Goal: Check status: Check status

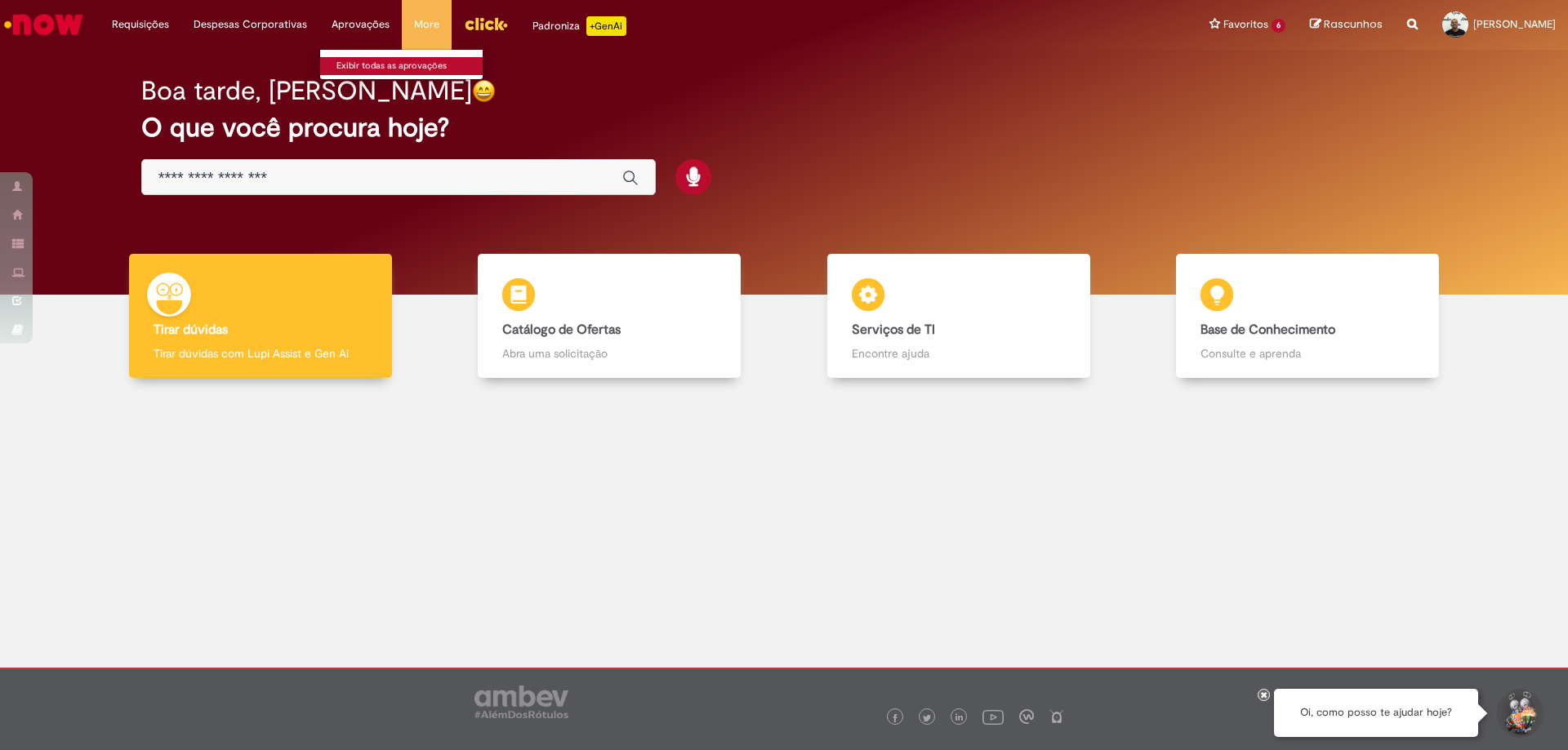
click at [372, 61] on link "Exibir todas as aprovações" at bounding box center [409, 66] width 180 height 18
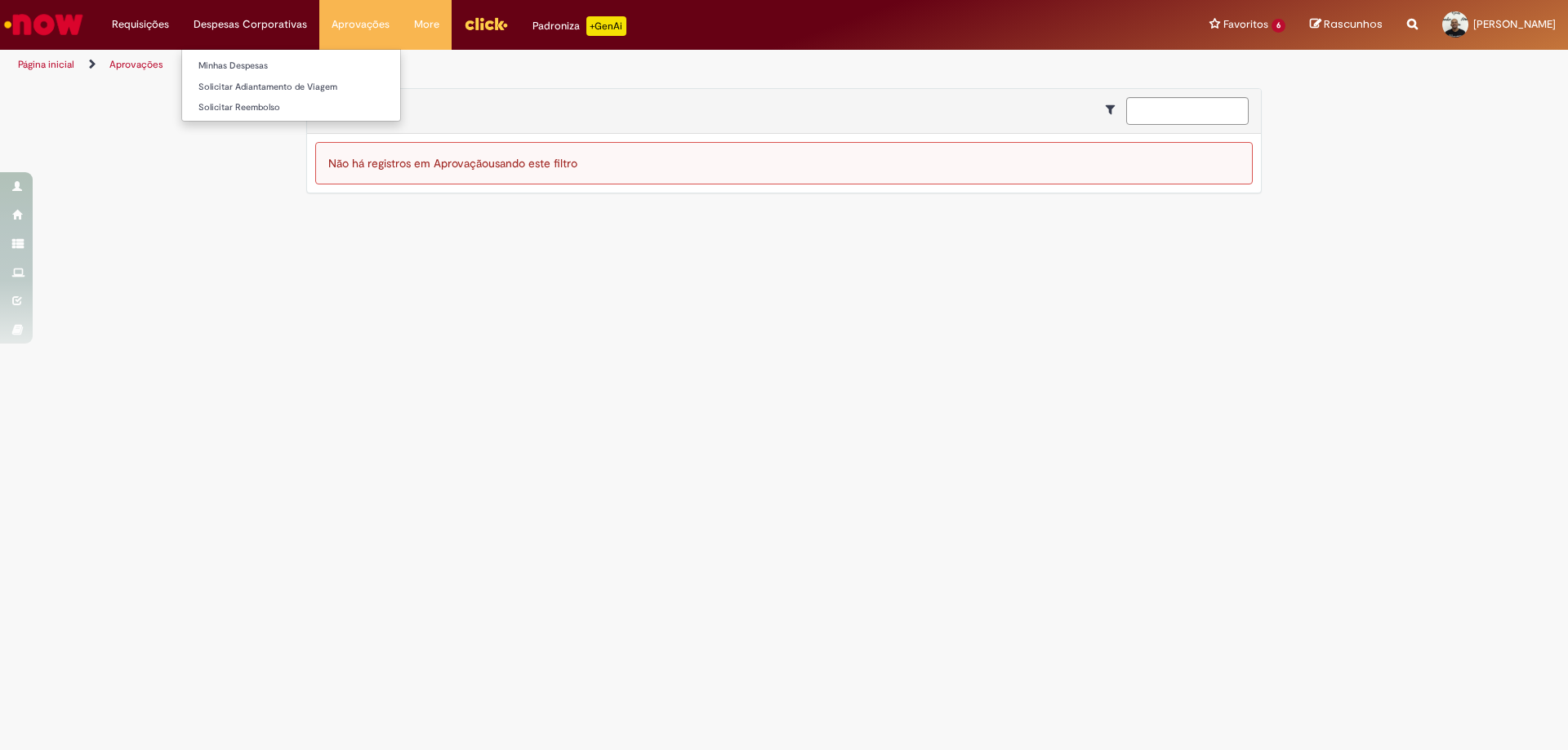
click at [181, 21] on li "Despesas Corporativas Minhas Despesas Solicitar Adiantamento de Viagem Solicita…" at bounding box center [139, 24] width 81 height 49
click at [162, 23] on li "Requisições Exibir Todas as Solicitações" at bounding box center [139, 24] width 81 height 49
click at [181, 59] on link "Exibir Todas as Solicitações" at bounding box center [190, 66] width 180 height 18
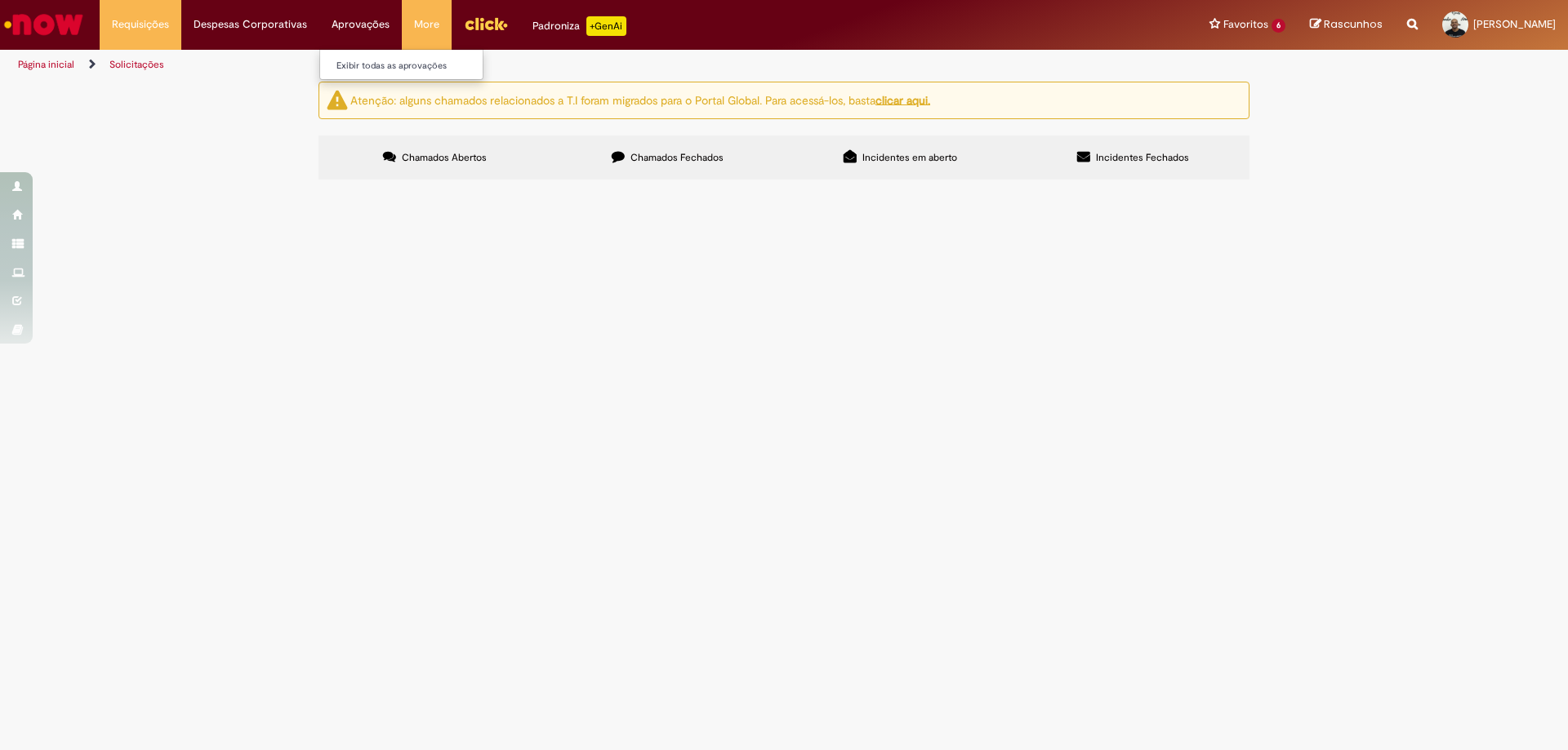
click at [181, 26] on li "Aprovações Exibir todas as aprovações" at bounding box center [139, 24] width 81 height 49
click at [364, 63] on link "Exibir todas as aprovações" at bounding box center [409, 66] width 180 height 18
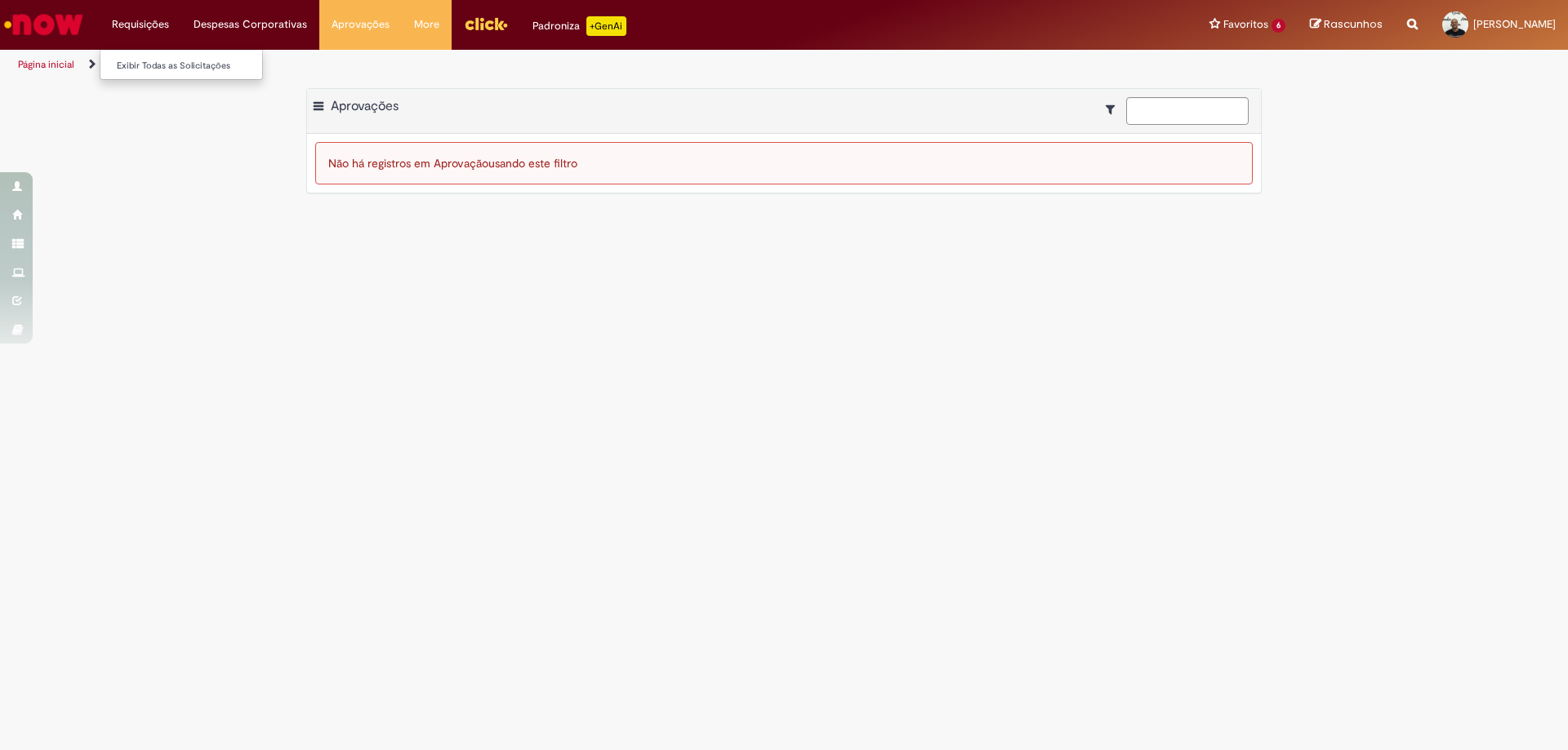
click at [156, 29] on li "Requisições Exibir Todas as Solicitações" at bounding box center [139, 24] width 81 height 49
click at [120, 163] on div "Exportar como PDF Exportar como Excel Exportar como CSV Aprovações Não há regis…" at bounding box center [784, 149] width 1568 height 122
click at [762, 105] on div "Exportar como PDF Exportar como Excel Exportar como CSV Aprovações" at bounding box center [783, 112] width 954 height 45
click at [334, 110] on span "Aprovações" at bounding box center [365, 106] width 68 height 16
click at [317, 102] on span at bounding box center [318, 107] width 10 height 16
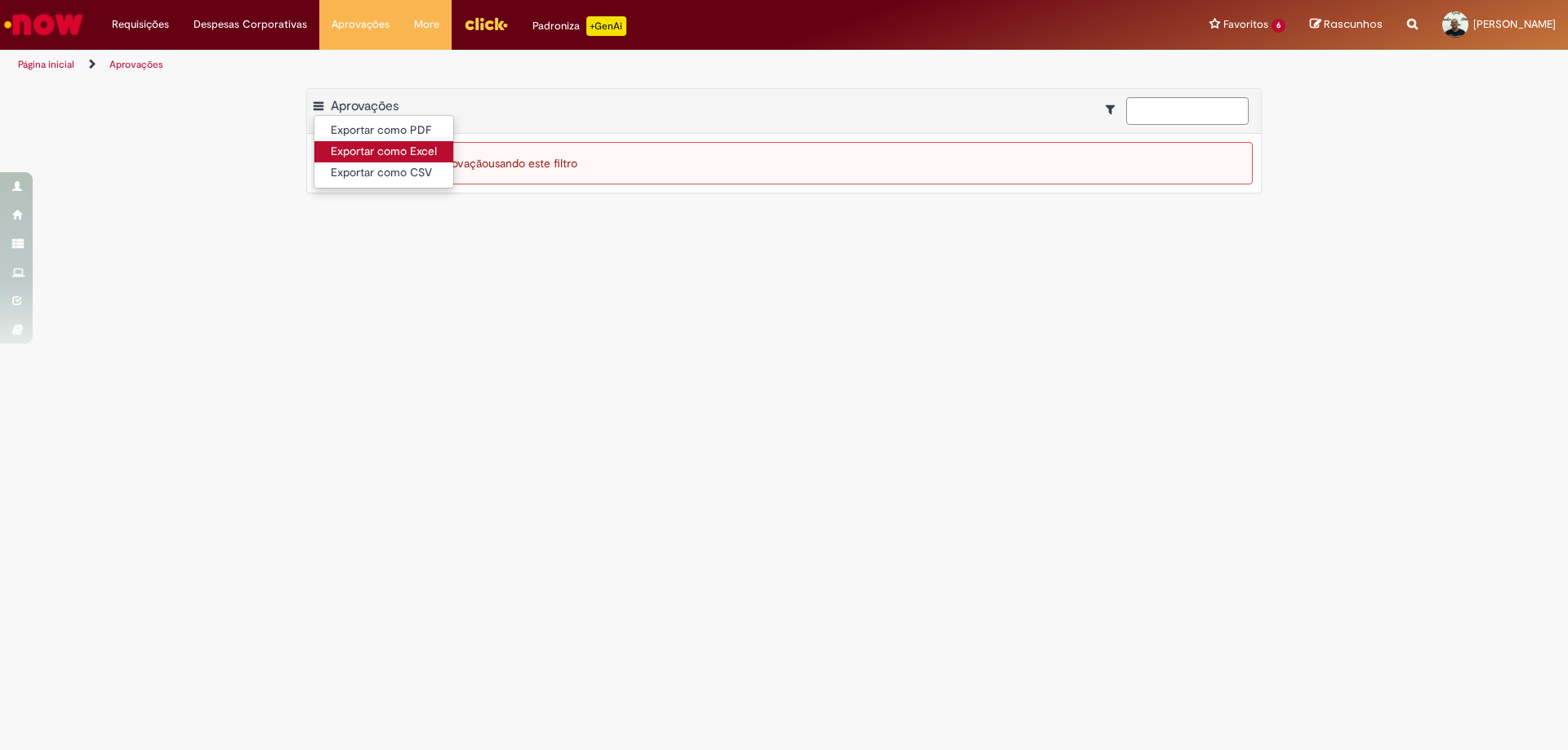
click at [392, 146] on link "Exportar como Excel" at bounding box center [384, 152] width 139 height 21
click at [947, 300] on main "Aprovações Exportar como PDF Exportar como Excel Exportar como CSV Aprovações N…" at bounding box center [784, 416] width 1568 height 670
click at [170, 19] on li "Requisições Exibir Todas as Solicitações" at bounding box center [139, 24] width 81 height 49
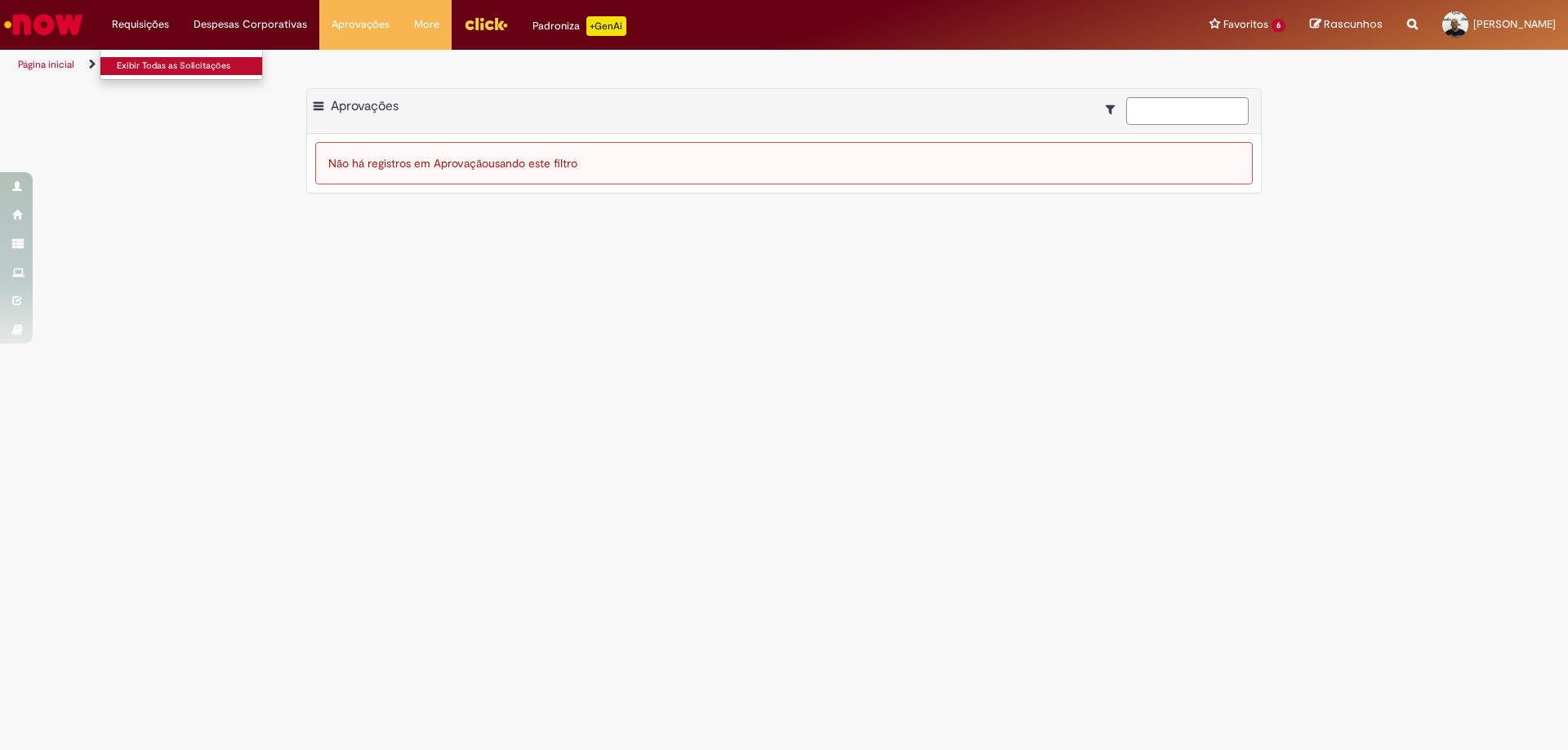
click at [156, 63] on link "Exibir Todas as Solicitações" at bounding box center [190, 66] width 180 height 18
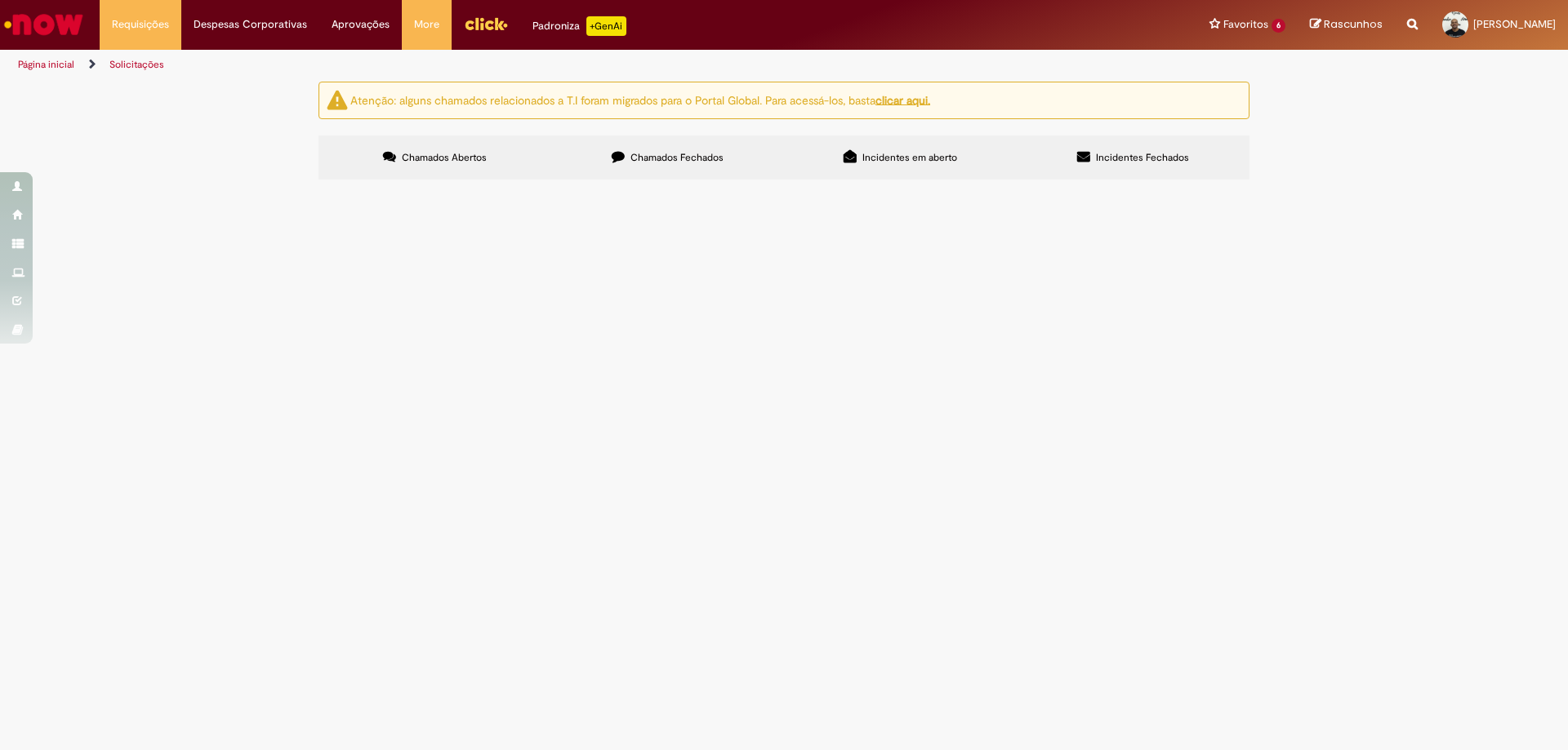
click at [680, 153] on span "Chamados Fechados" at bounding box center [677, 157] width 93 height 13
click at [901, 153] on span "Incidentes em aberto" at bounding box center [909, 157] width 95 height 13
click at [1135, 163] on span "Incidentes Fechados" at bounding box center [1142, 157] width 93 height 13
click at [678, 163] on span "Chamados Fechados" at bounding box center [677, 157] width 93 height 13
click at [446, 147] on label "Chamados Abertos" at bounding box center [434, 157] width 232 height 44
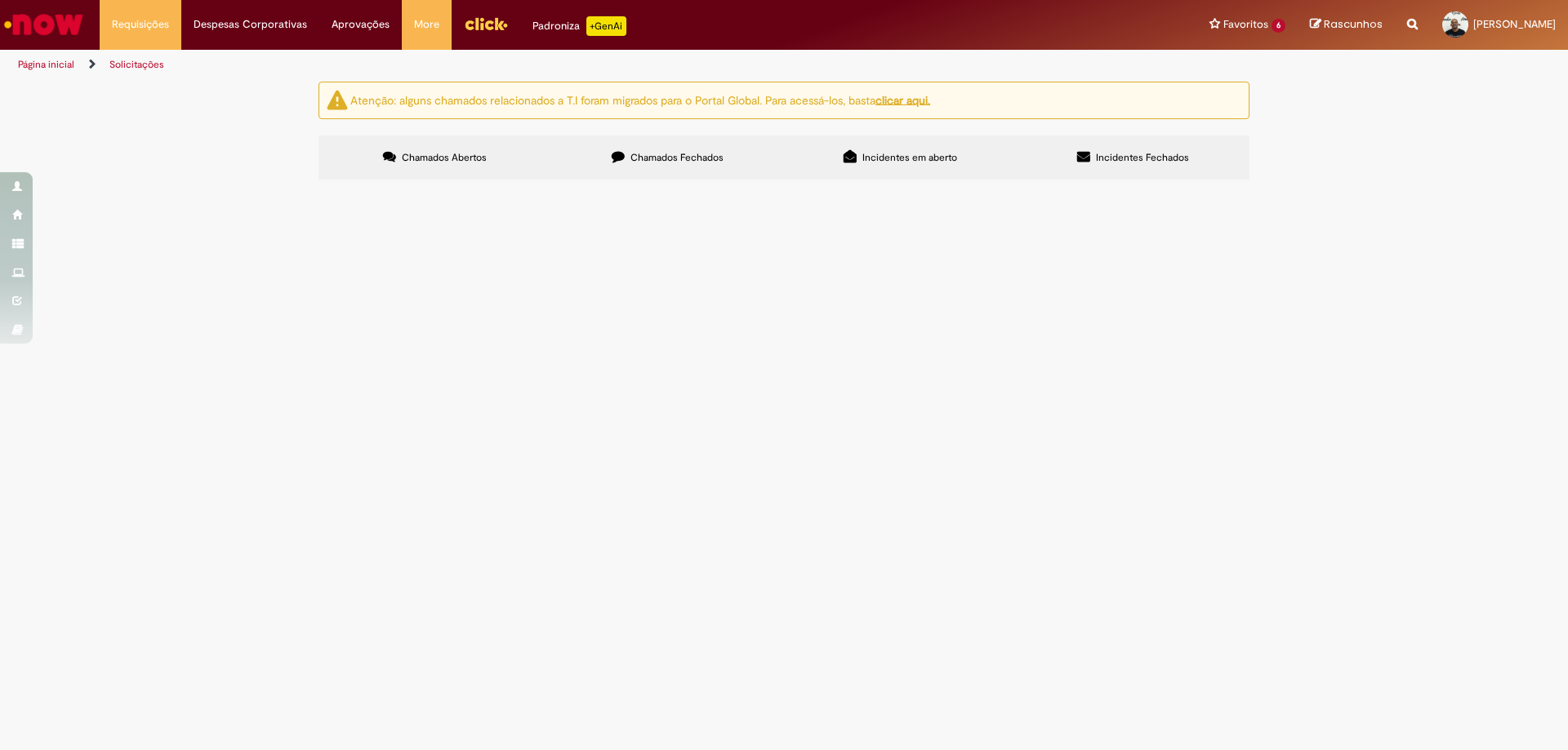
click at [681, 142] on label "Chamados Fechados" at bounding box center [667, 157] width 232 height 44
click at [0, 0] on td at bounding box center [0, 0] width 0 height 0
click at [0, 0] on span "Dúvidas Comite de Gente Supply" at bounding box center [0, 0] width 0 height 0
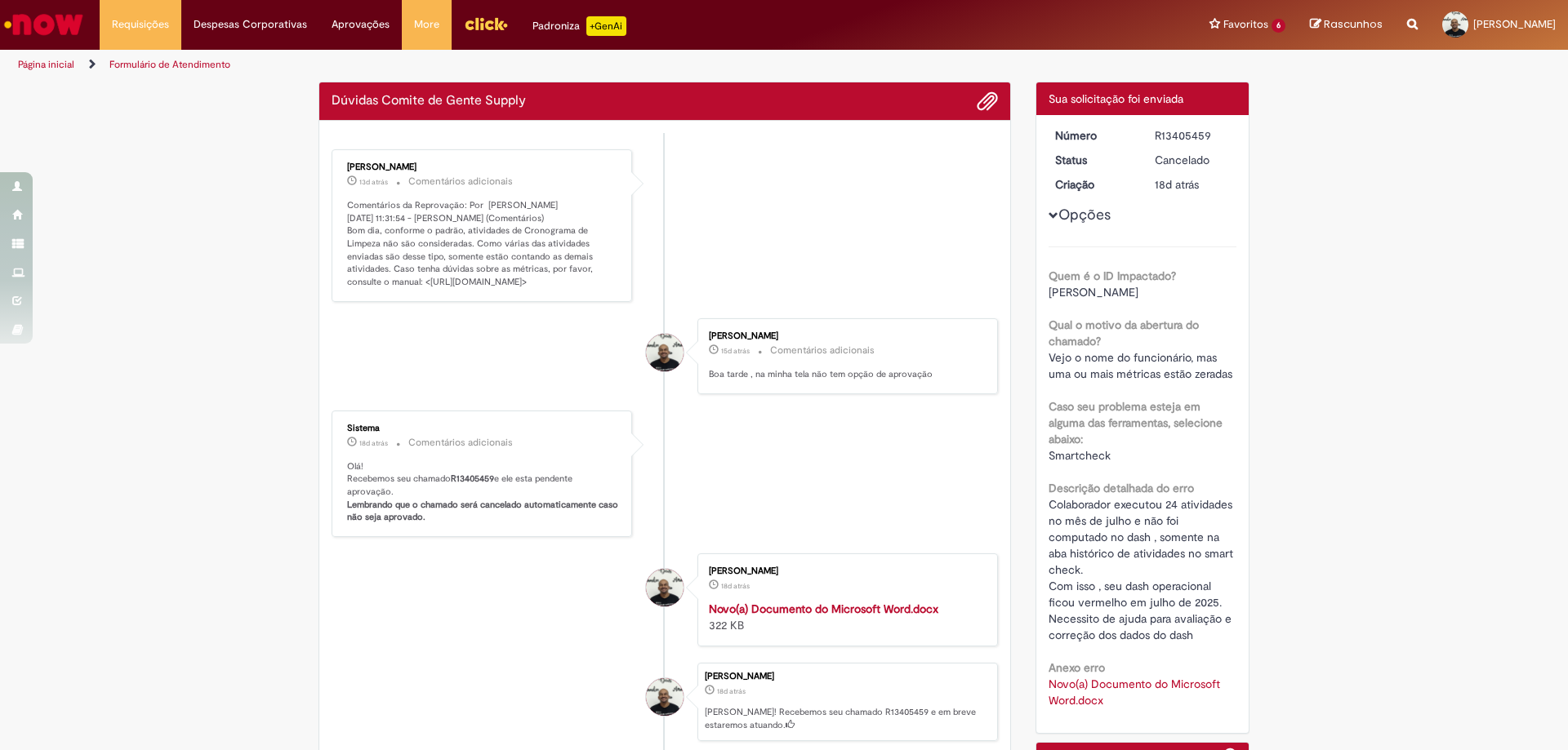
click at [1024, 303] on div "Detalhes do tíquete Sua solicitação foi enviada Número R13405459 Status Cancela…" at bounding box center [1142, 479] width 240 height 796
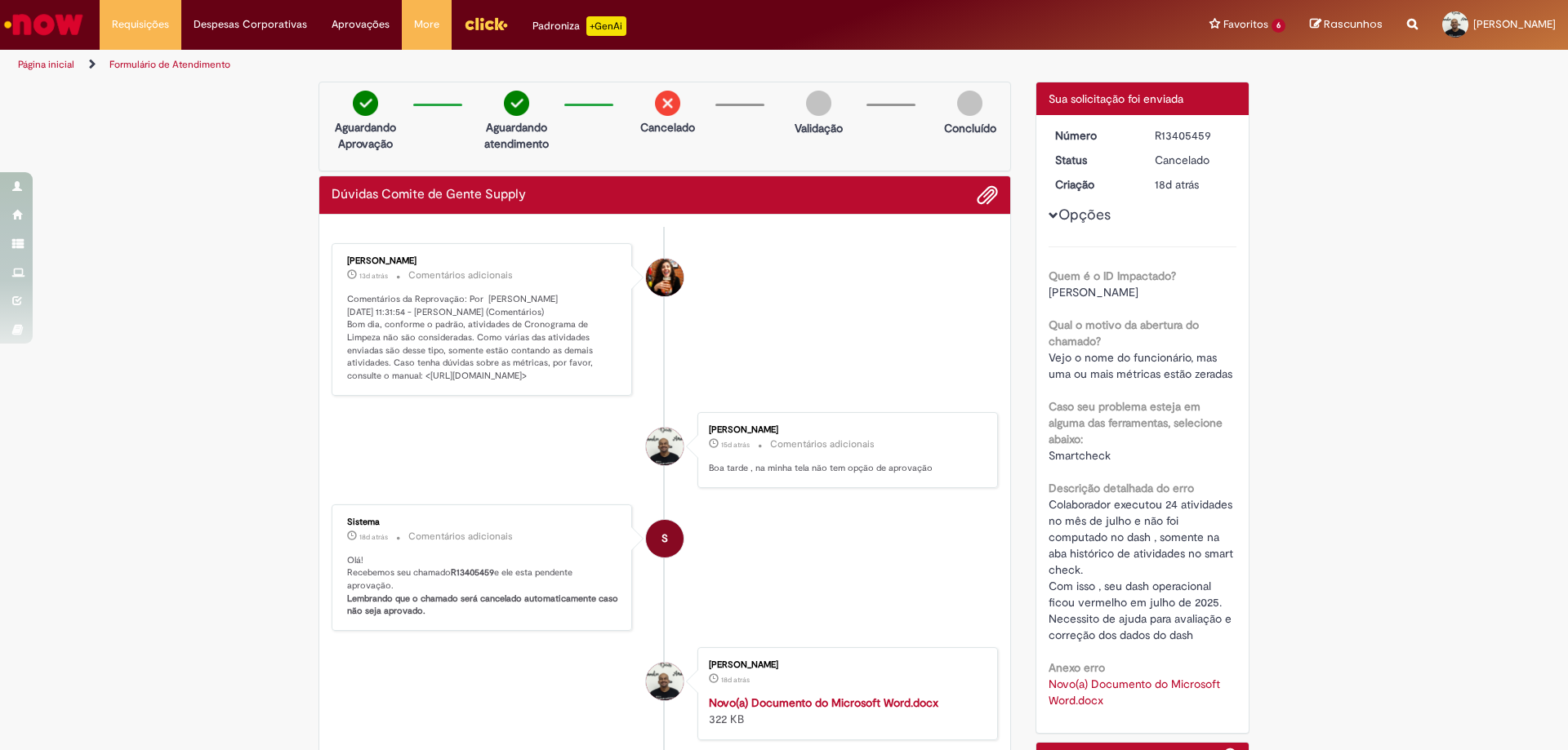
click at [0, 0] on button "Opções" at bounding box center [0, 0] width 0 height 0
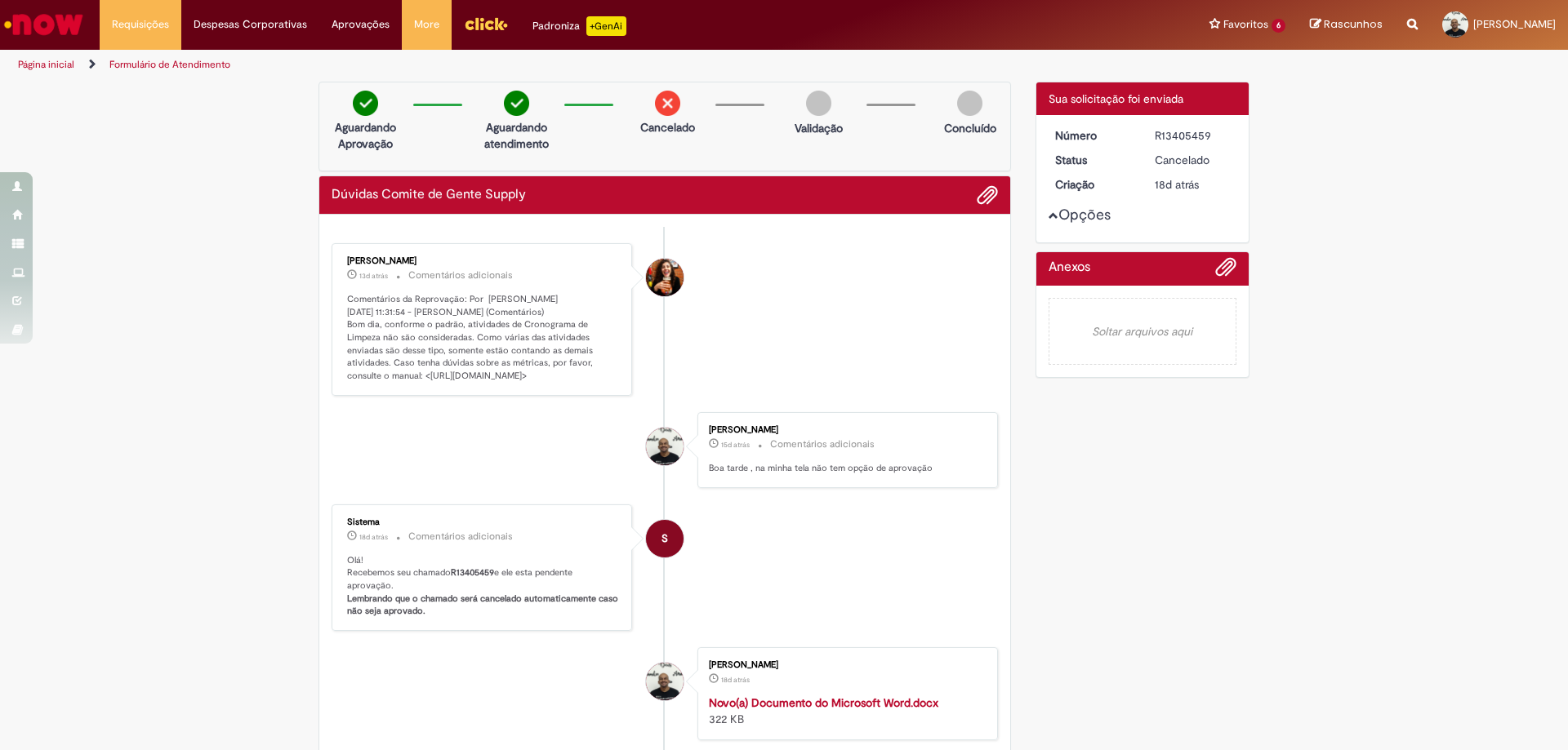
click at [1117, 544] on div "Verificar Código de Barras Aguardando Aprovação Aguardando atendimento Cancelad…" at bounding box center [783, 510] width 956 height 856
click at [30, 72] on li "Página inicial" at bounding box center [57, 65] width 89 height 30
click at [39, 63] on link "Página inicial" at bounding box center [46, 64] width 56 height 13
